Goal: Register for event/course

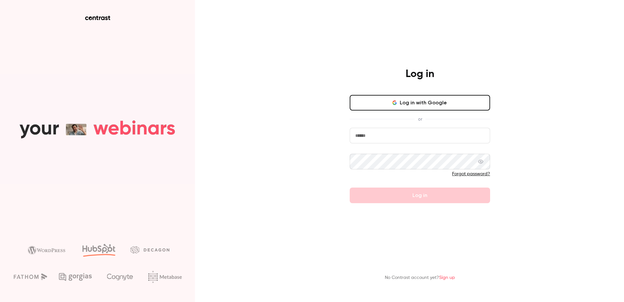
click at [410, 140] on input "email" at bounding box center [420, 136] width 140 height 16
type input "**********"
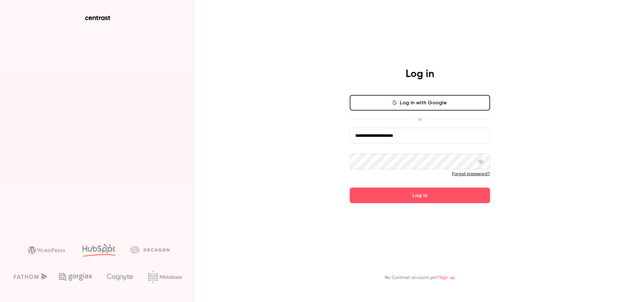
click at [408, 199] on button "Log in" at bounding box center [420, 195] width 140 height 16
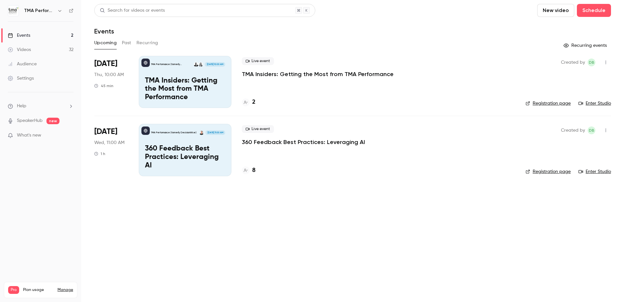
click at [277, 75] on p "TMA Insiders: Getting the Most from TMA Performance" at bounding box center [318, 74] width 152 height 8
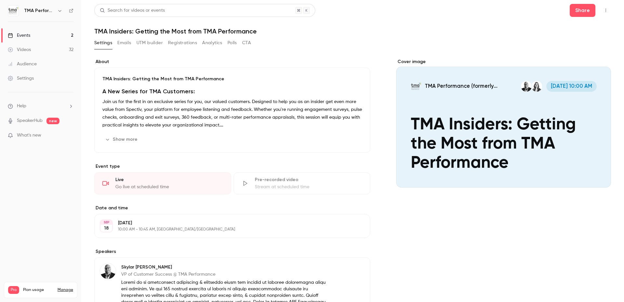
click at [262, 53] on div "About TMA Insiders: Getting the Most from TMA Performance A New Series for TMA …" at bounding box center [352, 251] width 516 height 401
click at [133, 139] on button "Show more" at bounding box center [121, 139] width 39 height 10
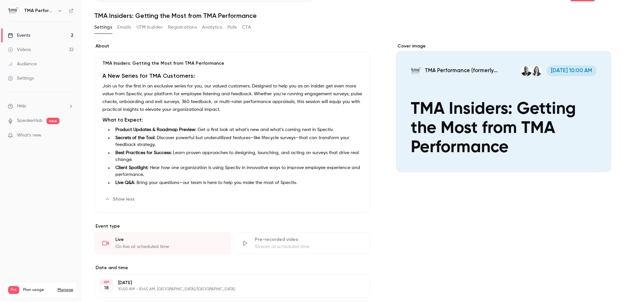
scroll to position [32, 0]
